Goal: Find specific page/section

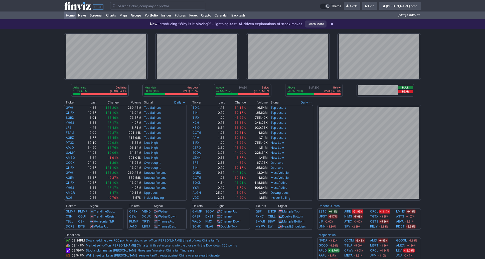
click at [75, 8] on use at bounding box center [83, 6] width 39 height 8
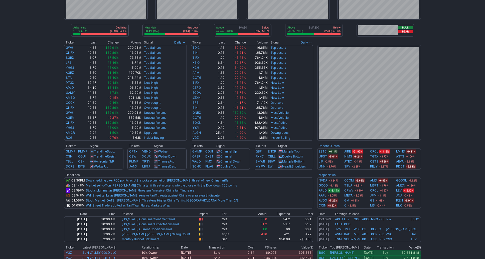
scroll to position [77, 0]
